Goal: Transaction & Acquisition: Book appointment/travel/reservation

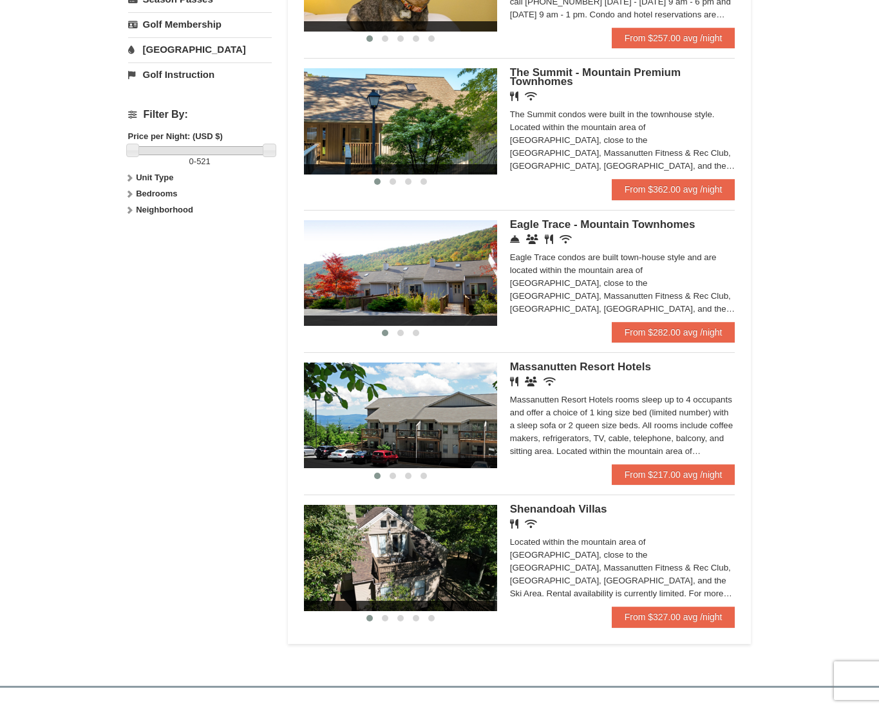
scroll to position [516, 0]
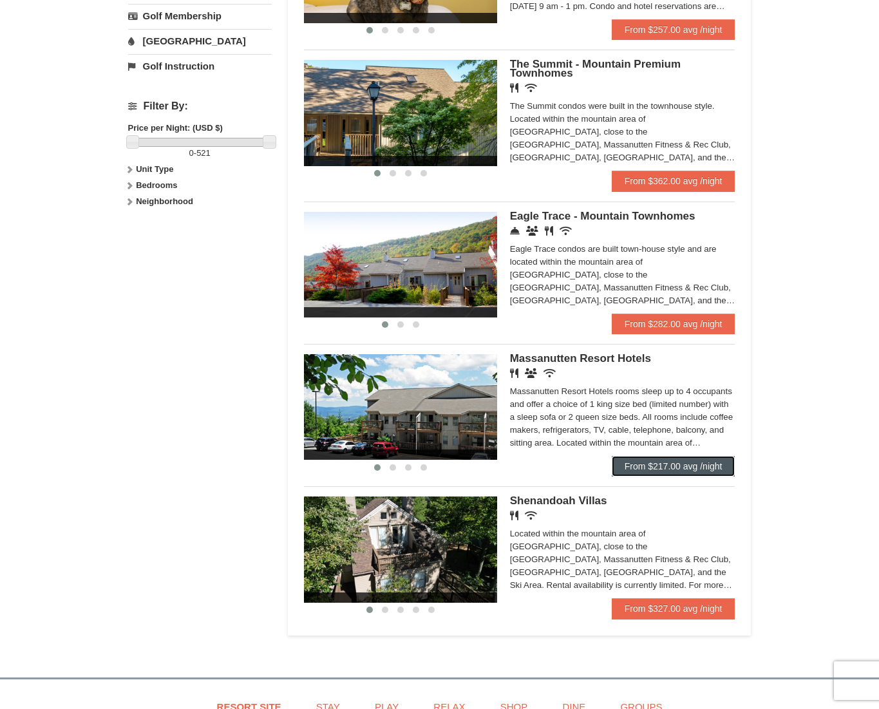
click at [656, 473] on link "From $217.00 avg /night" at bounding box center [673, 466] width 124 height 21
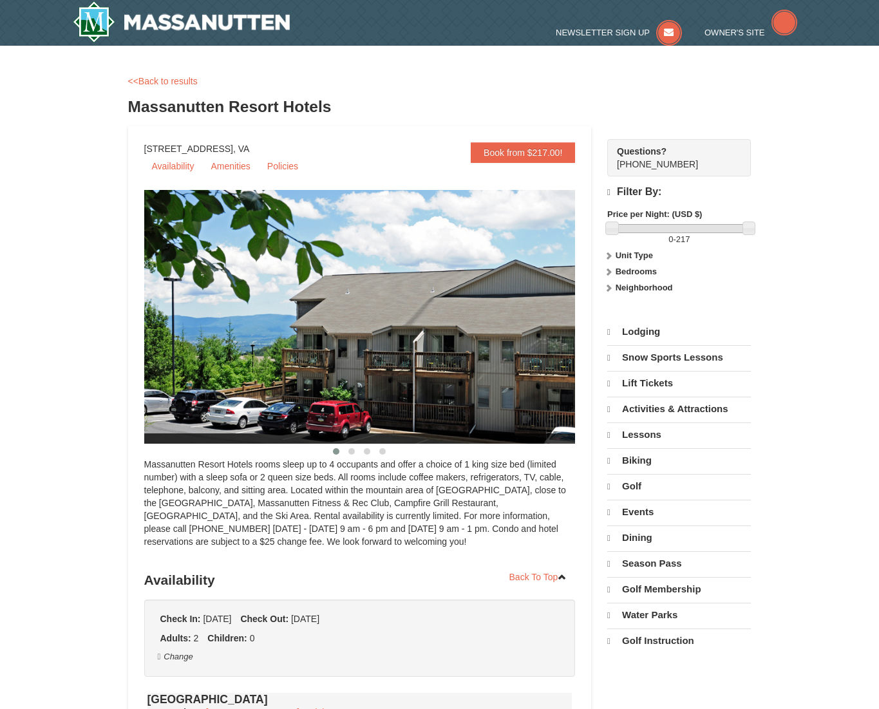
select select "10"
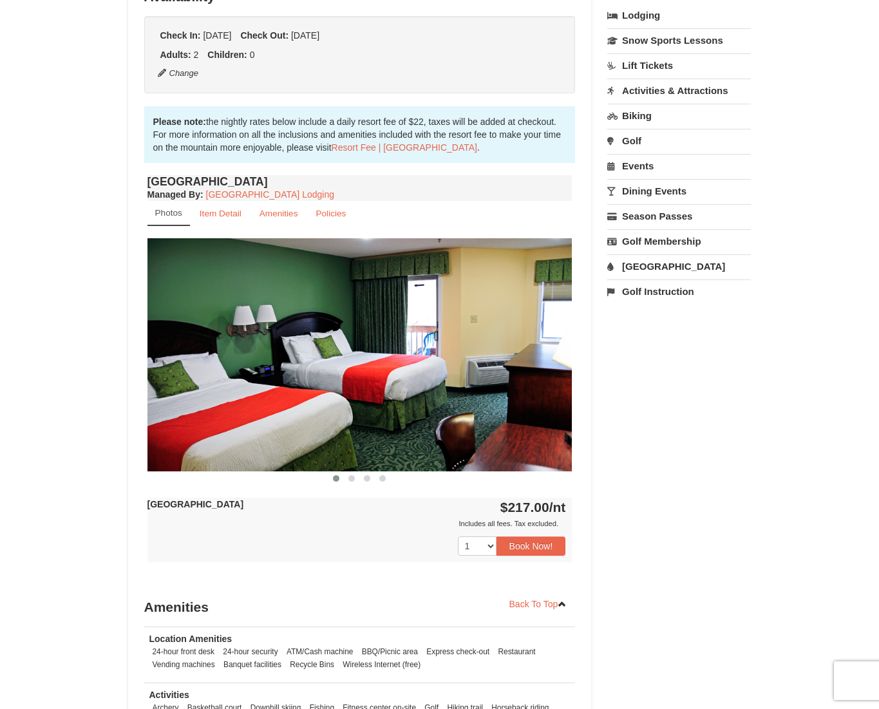
scroll to position [373, 0]
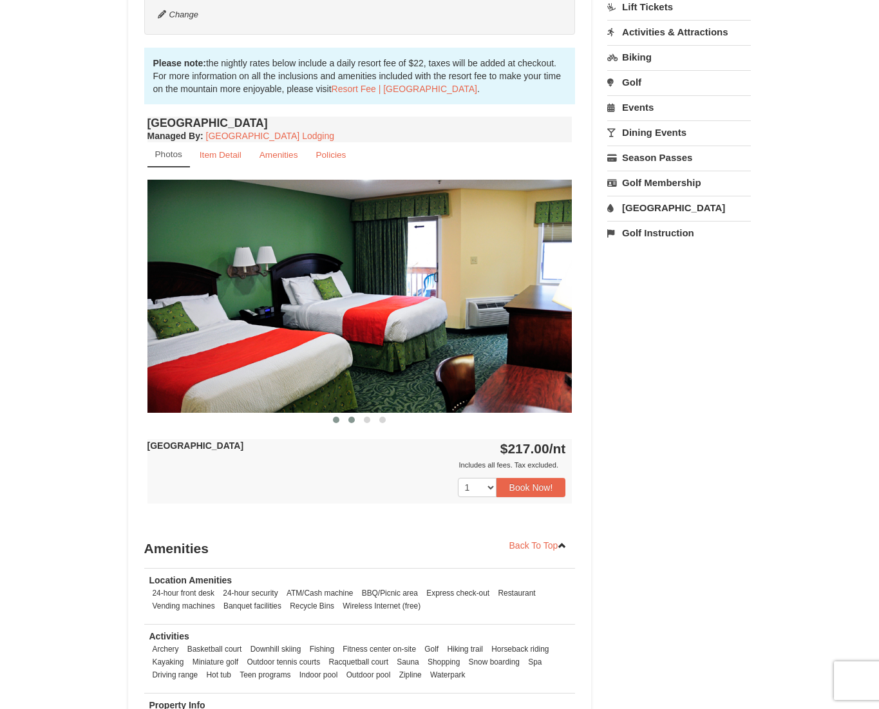
click at [349, 421] on span at bounding box center [351, 419] width 6 height 6
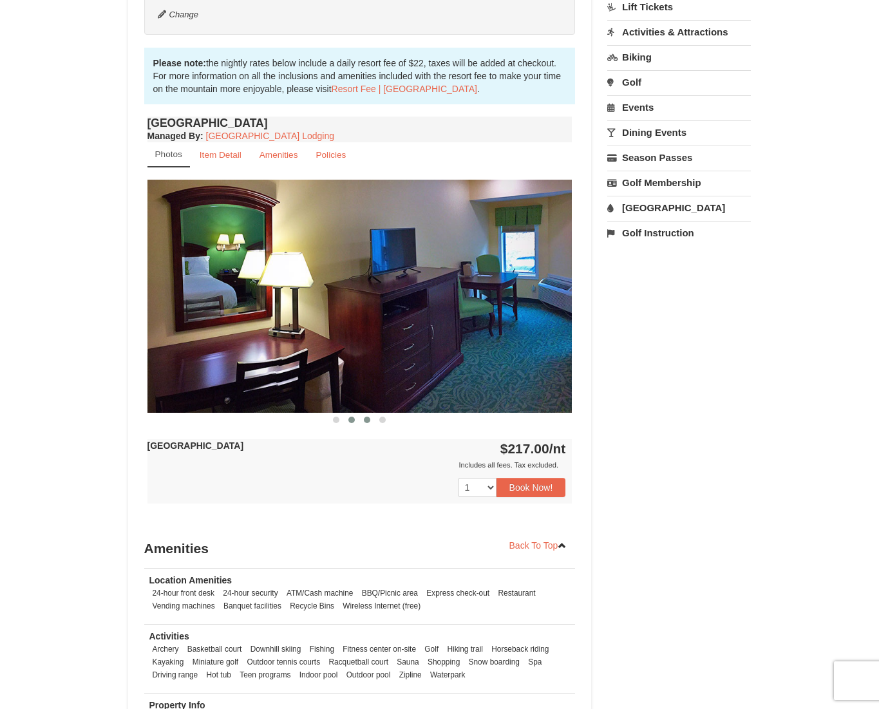
click at [362, 419] on button at bounding box center [366, 419] width 15 height 13
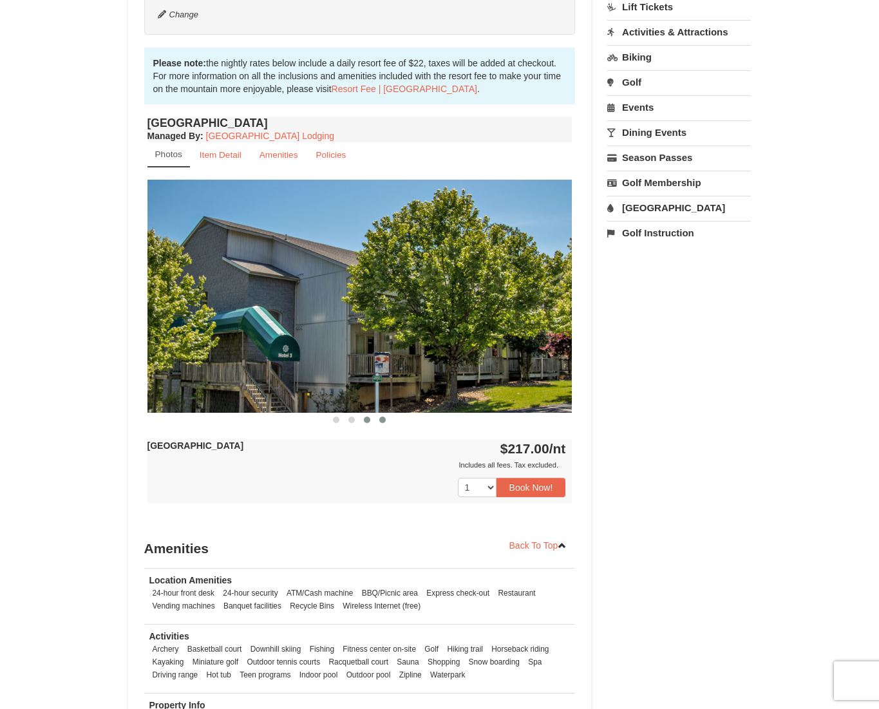
click at [380, 421] on span at bounding box center [382, 419] width 6 height 6
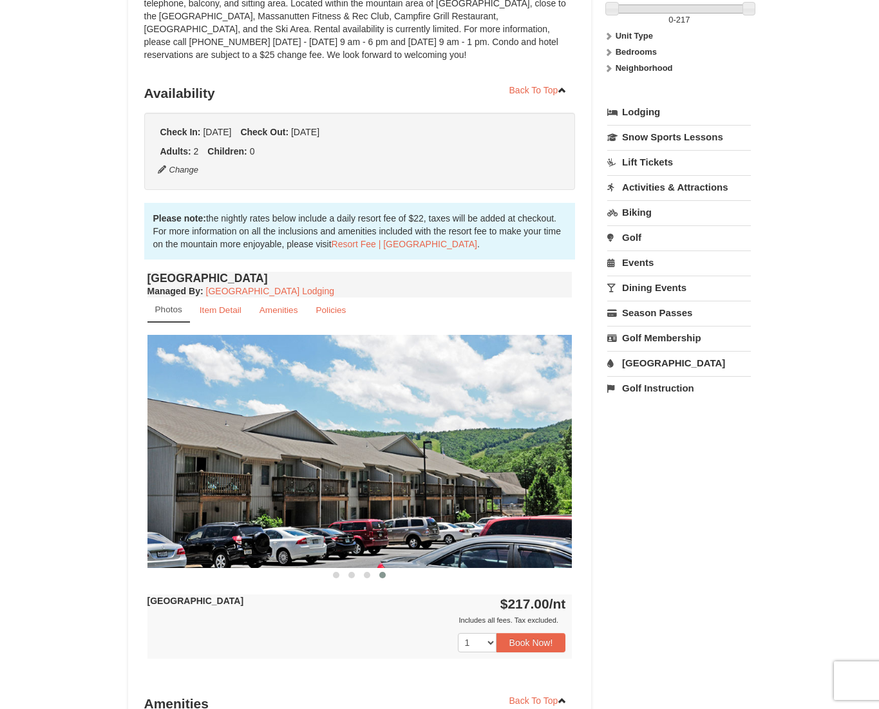
scroll to position [0, 0]
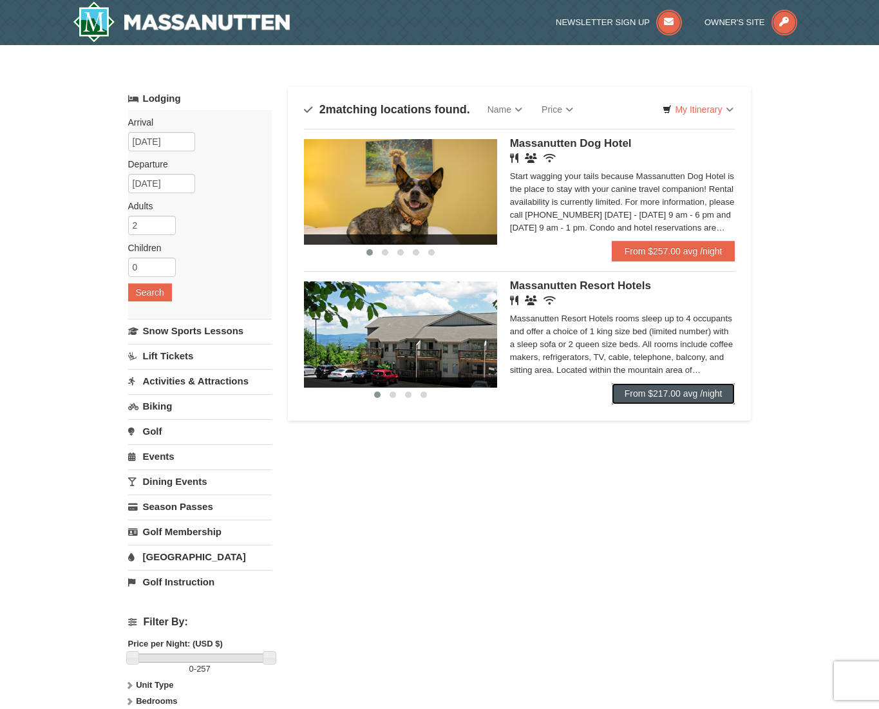
click at [637, 396] on link "From $217.00 avg /night" at bounding box center [673, 393] width 124 height 21
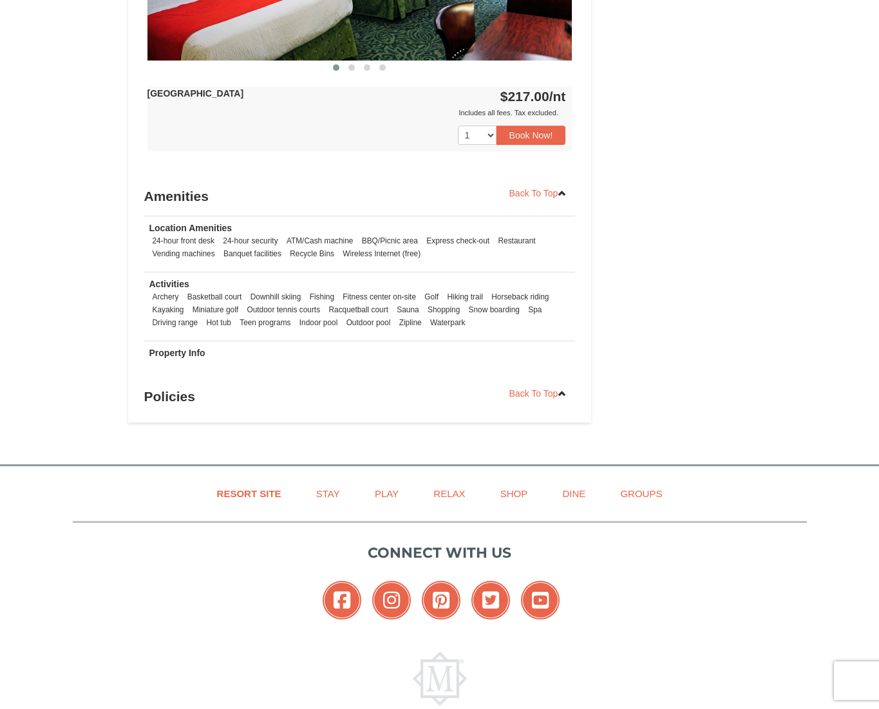
scroll to position [1201, 0]
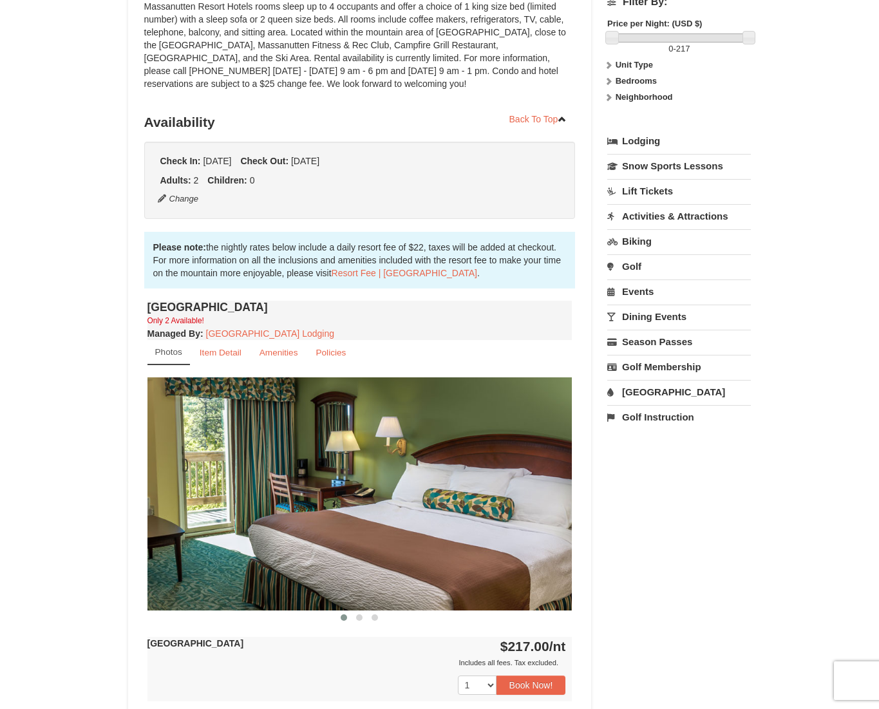
scroll to position [0, 0]
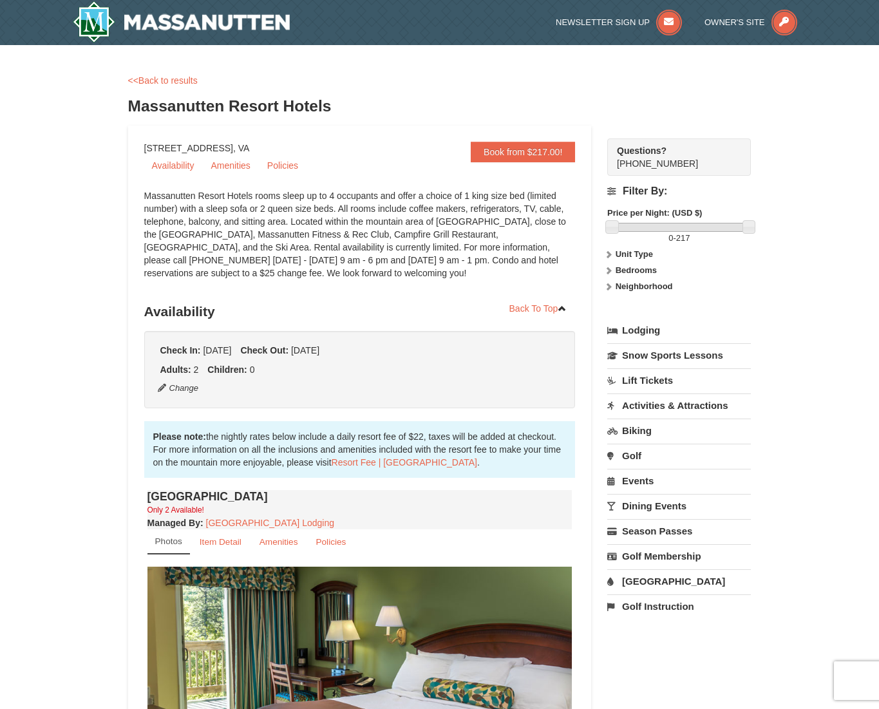
click at [250, 197] on div "Massanutten Resort Hotels rooms sleep up to 4 occupants and offer a choice of 1…" at bounding box center [359, 240] width 431 height 103
